Goal: Information Seeking & Learning: Learn about a topic

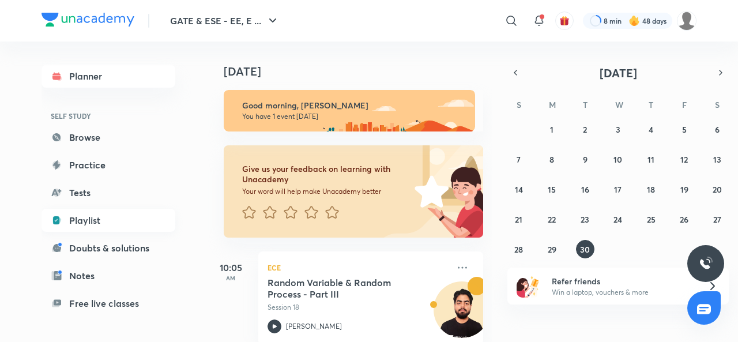
click at [90, 220] on link "Playlist" at bounding box center [108, 220] width 134 height 23
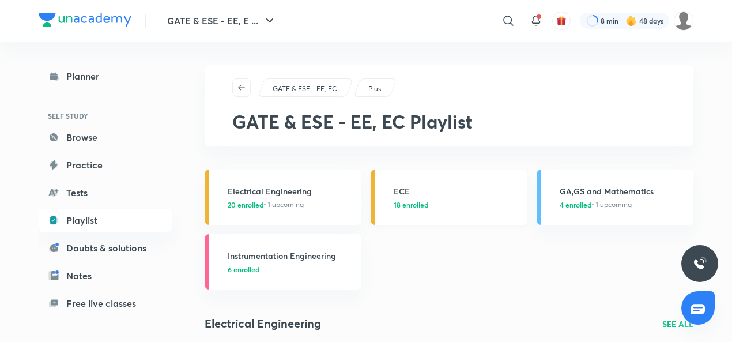
click at [401, 192] on h3 "ECE" at bounding box center [457, 191] width 127 height 12
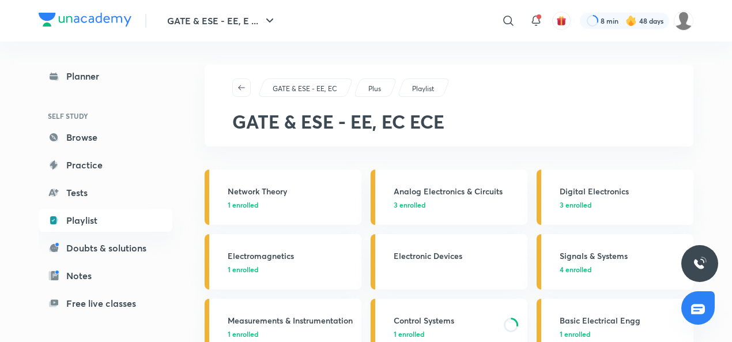
click at [415, 316] on h3 "Control Systems" at bounding box center [445, 320] width 103 height 12
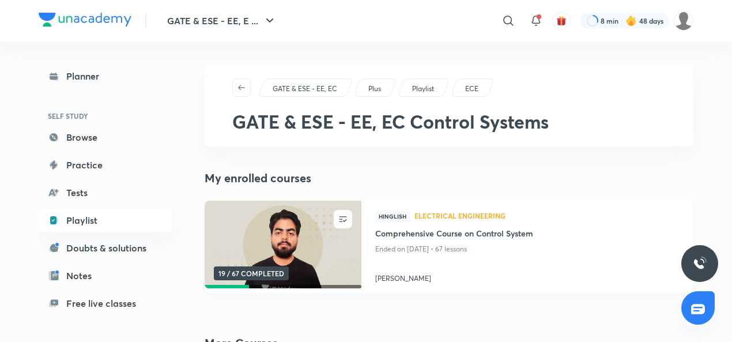
click at [391, 275] on h4 "[PERSON_NAME]" at bounding box center [527, 276] width 304 height 15
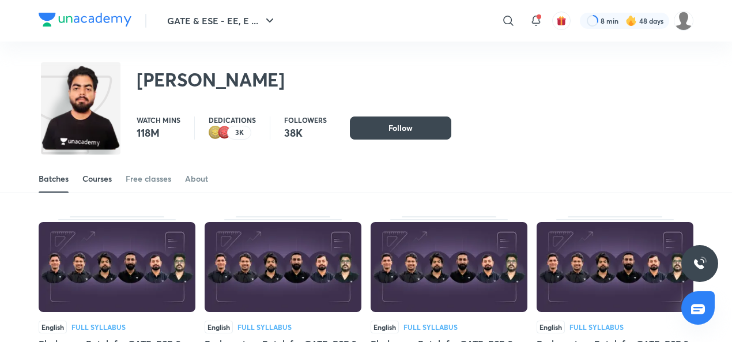
click at [110, 176] on div "Courses" at bounding box center [96, 179] width 29 height 12
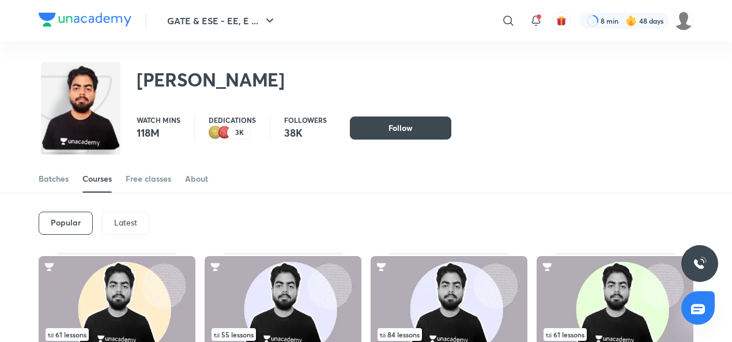
click at [116, 223] on p "Latest" at bounding box center [125, 222] width 23 height 9
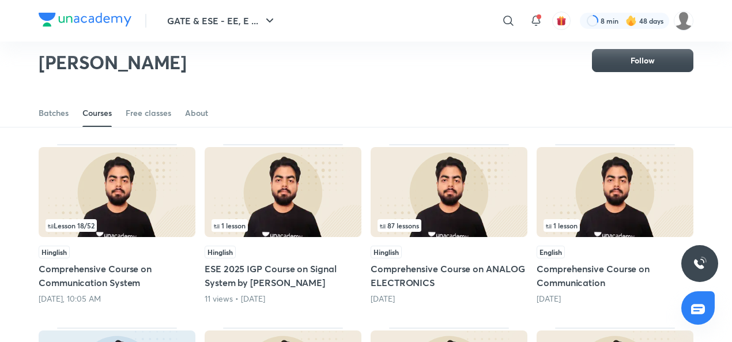
scroll to position [73, 0]
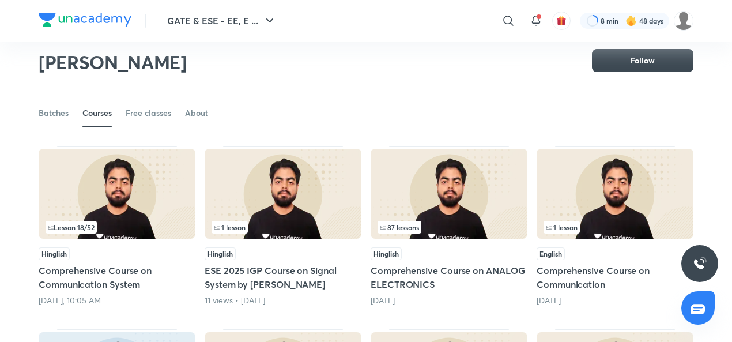
click at [95, 186] on img at bounding box center [117, 194] width 157 height 90
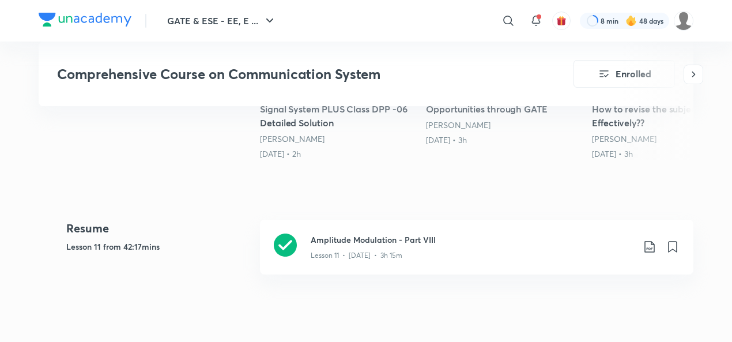
scroll to position [376, 0]
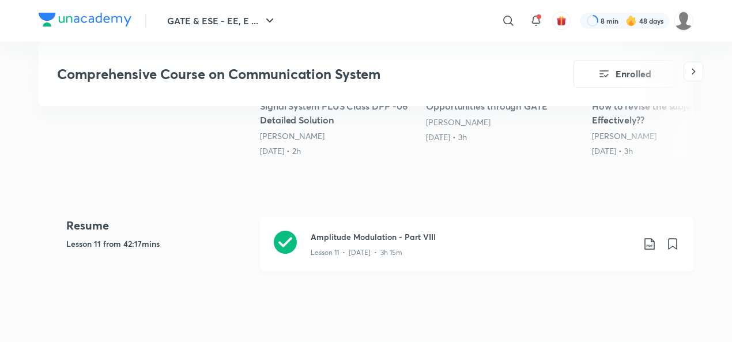
click at [281, 241] on icon at bounding box center [285, 242] width 23 height 23
